Goal: Task Accomplishment & Management: Manage account settings

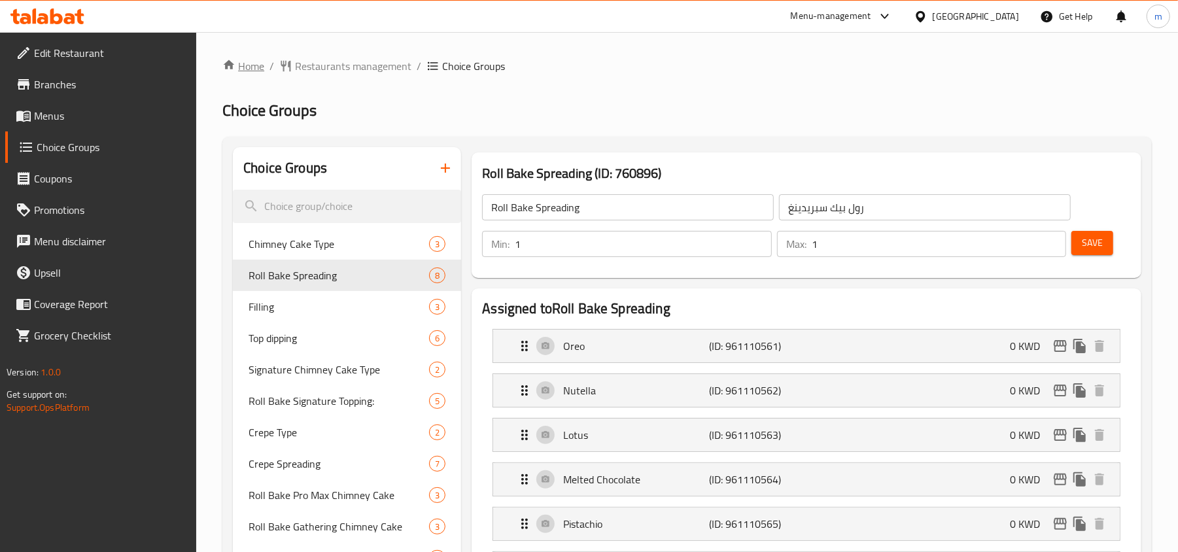
click at [249, 64] on link "Home" at bounding box center [243, 66] width 42 height 16
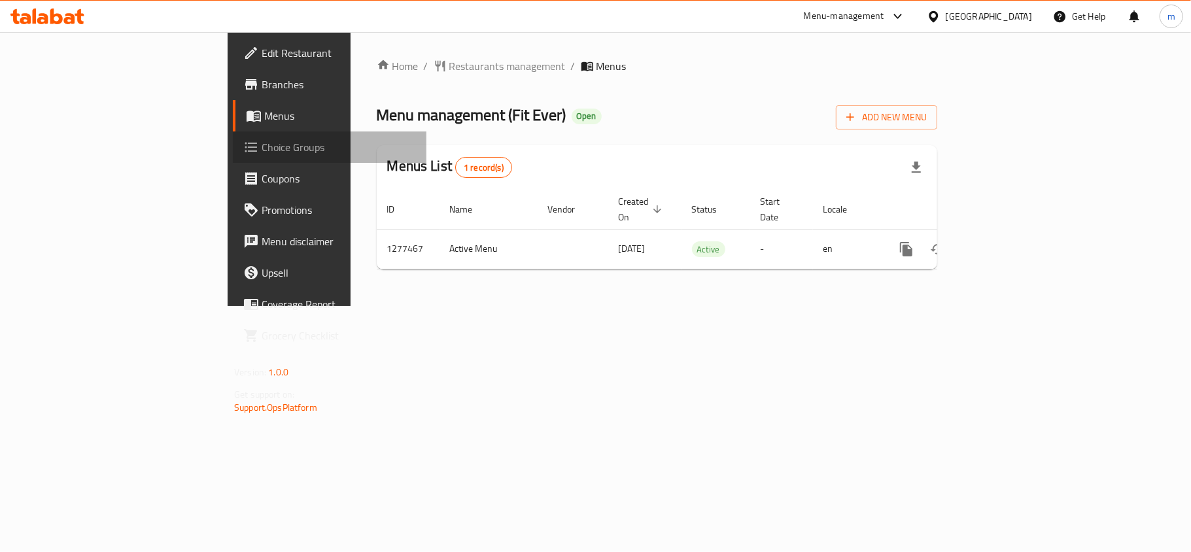
click at [262, 150] on span "Choice Groups" at bounding box center [339, 147] width 154 height 16
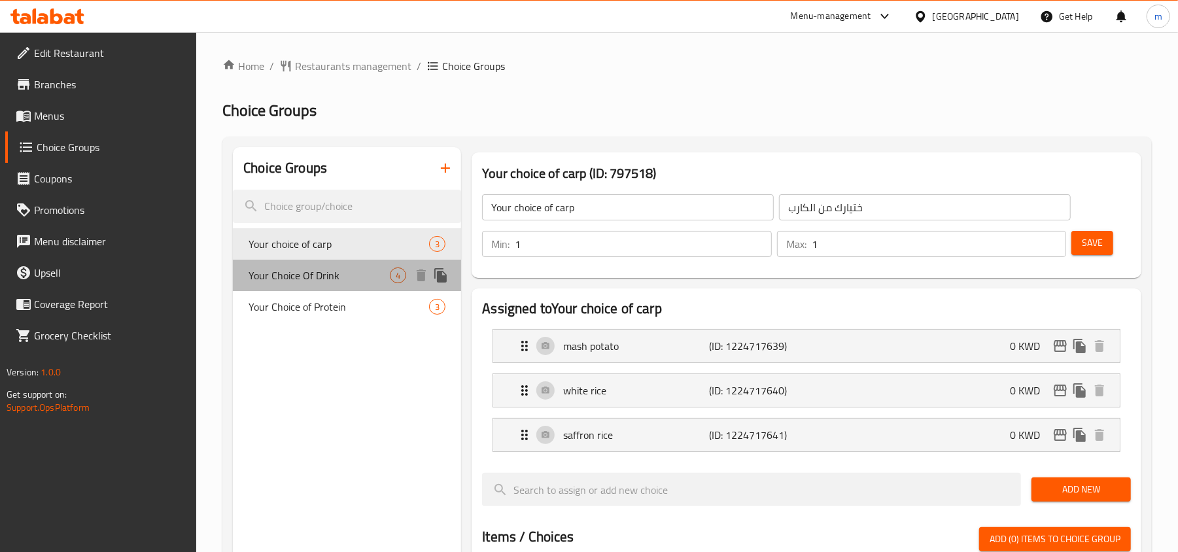
click at [307, 275] on span "Your Choice Of Drink" at bounding box center [318, 275] width 141 height 16
type input "Your Choice Of Drink"
type input "اختيارك من المشروب"
type input "0"
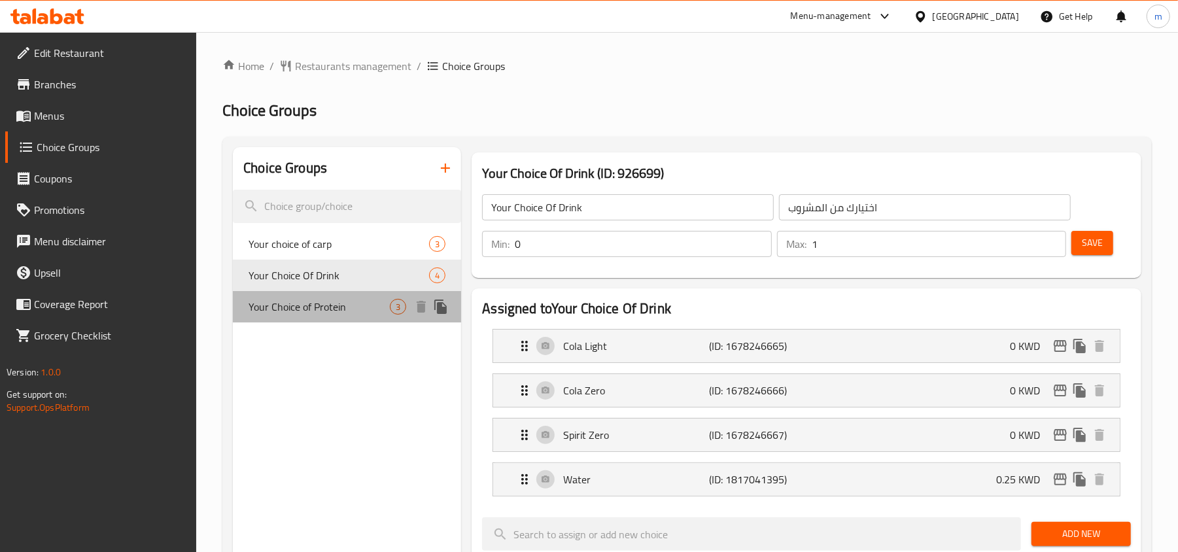
click at [307, 305] on span "Your Choice of Protein" at bounding box center [318, 307] width 141 height 16
type input "Your Choice of Protein"
type input "اختيارك من البروتين"
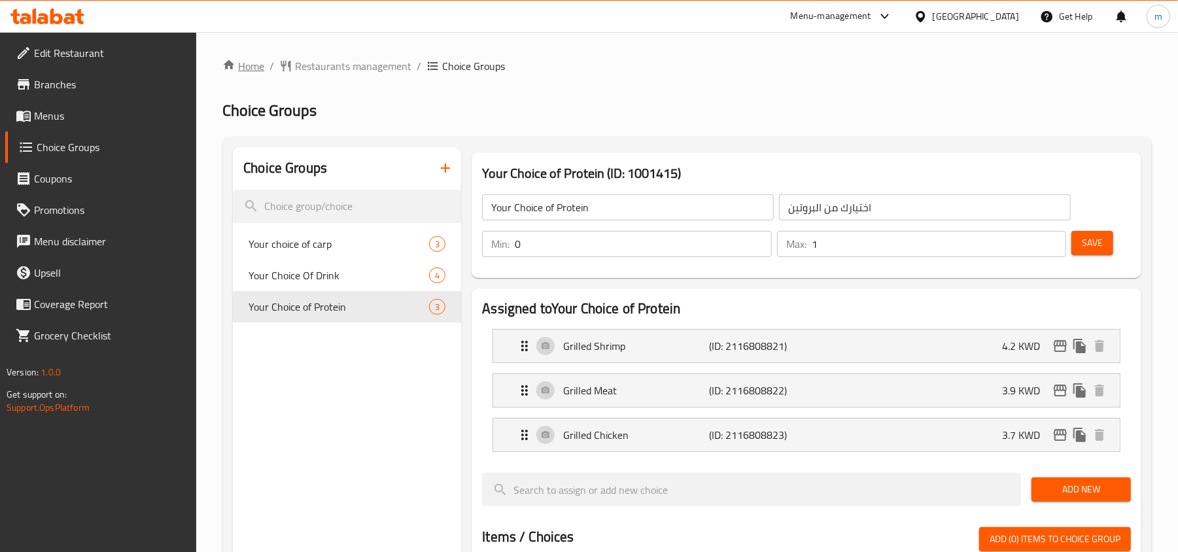
click at [239, 69] on link "Home" at bounding box center [243, 66] width 42 height 16
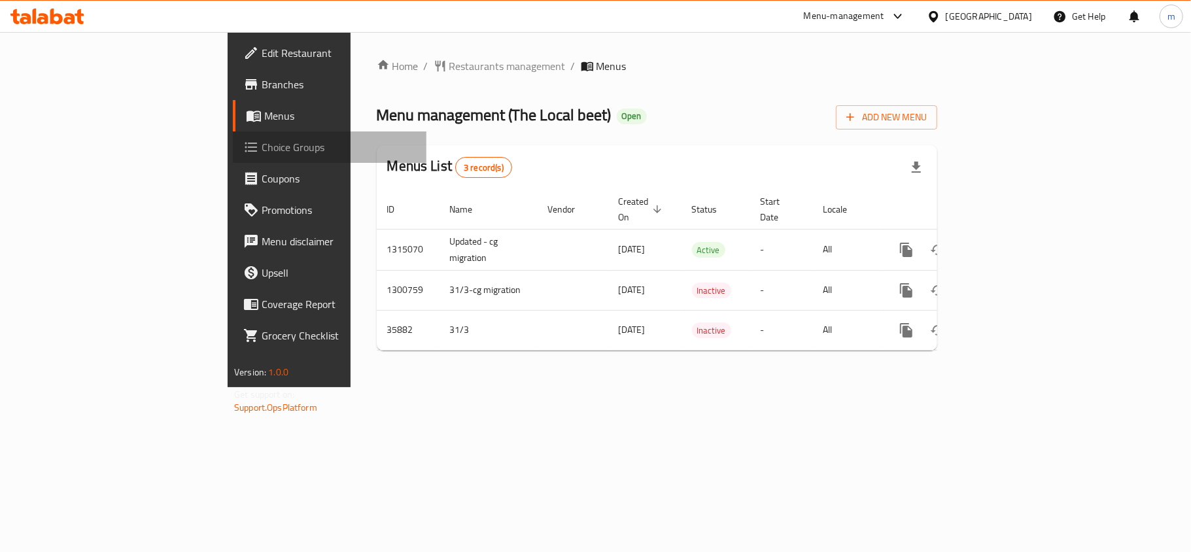
click at [262, 144] on span "Choice Groups" at bounding box center [339, 147] width 154 height 16
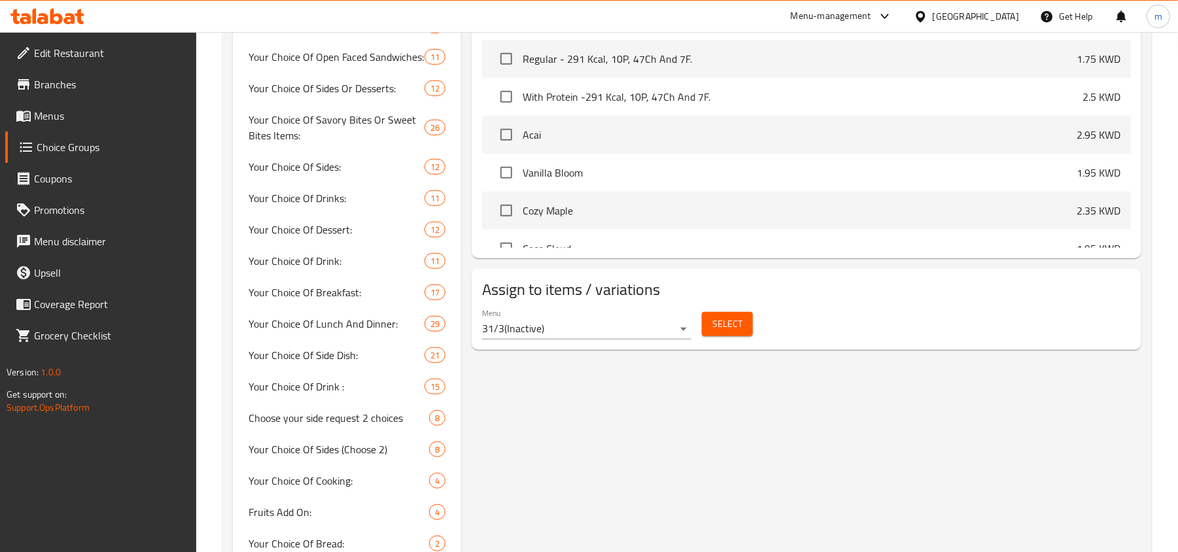
scroll to position [785, 0]
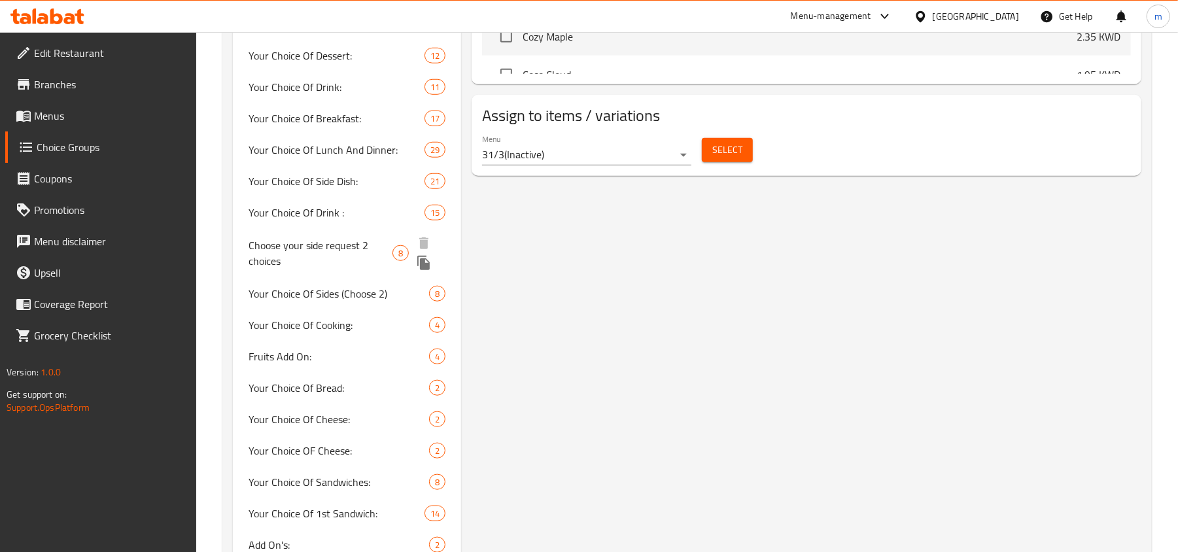
drag, startPoint x: 304, startPoint y: 252, endPoint x: 517, endPoint y: 307, distance: 219.5
click at [304, 252] on span "Choose your side request 2 choices" at bounding box center [320, 252] width 144 height 31
type input "Choose your side request 2 choices"
type input "اختار طلبك جانبى 2 اختيار"
type input "2"
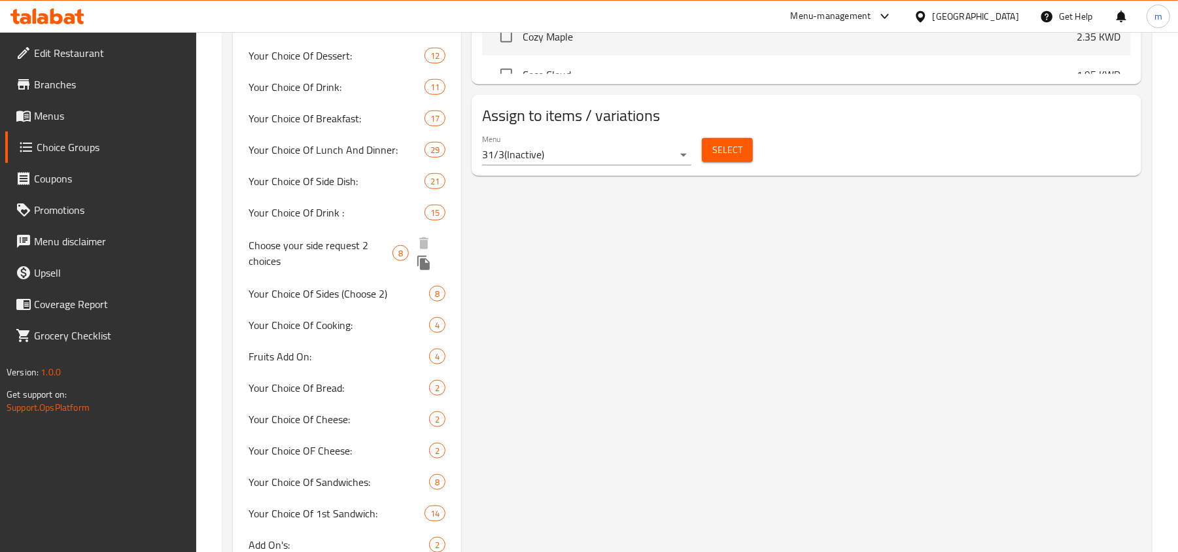
type input "2"
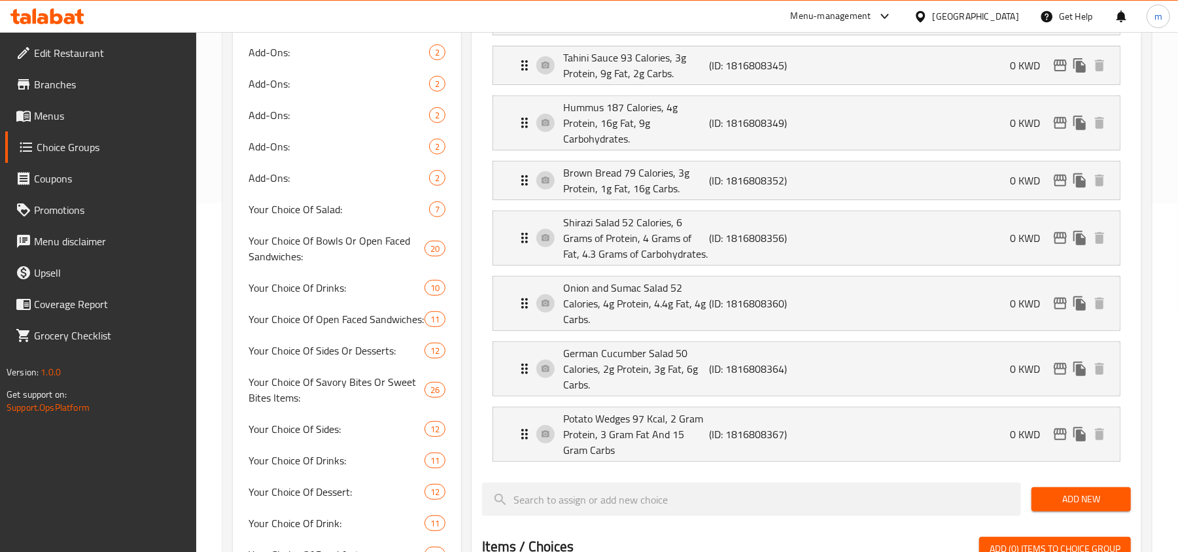
scroll to position [0, 0]
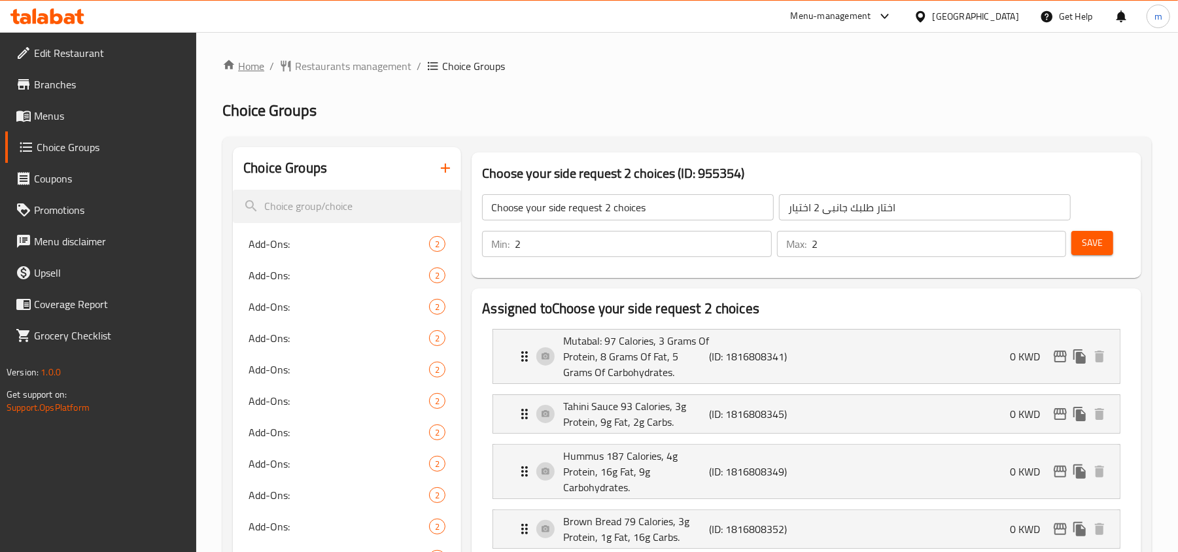
click at [254, 69] on link "Home" at bounding box center [243, 66] width 42 height 16
